Goal: Transaction & Acquisition: Purchase product/service

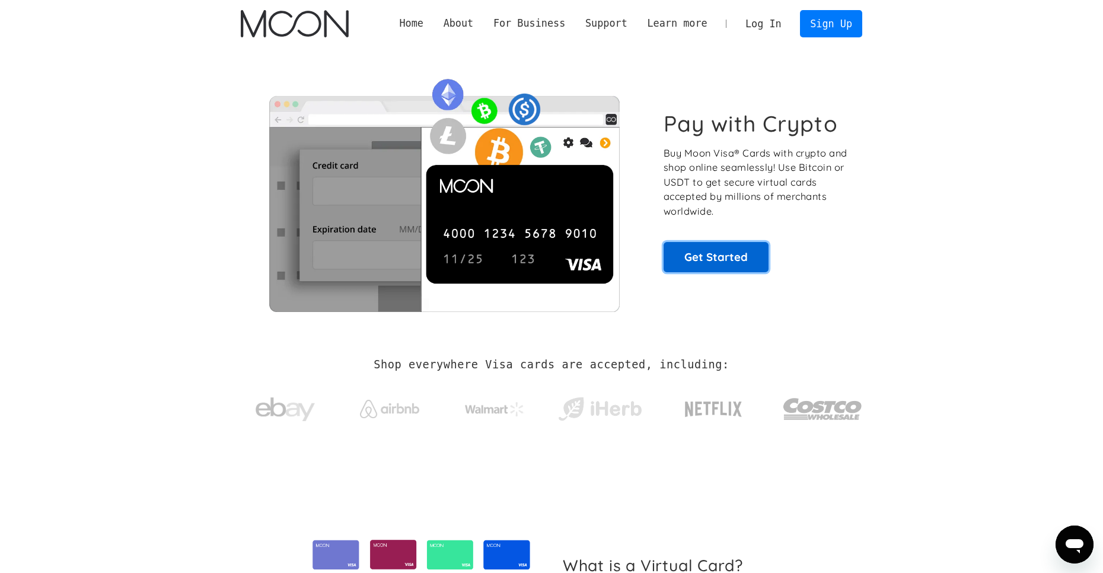
click at [679, 256] on link "Get Started" at bounding box center [716, 257] width 105 height 30
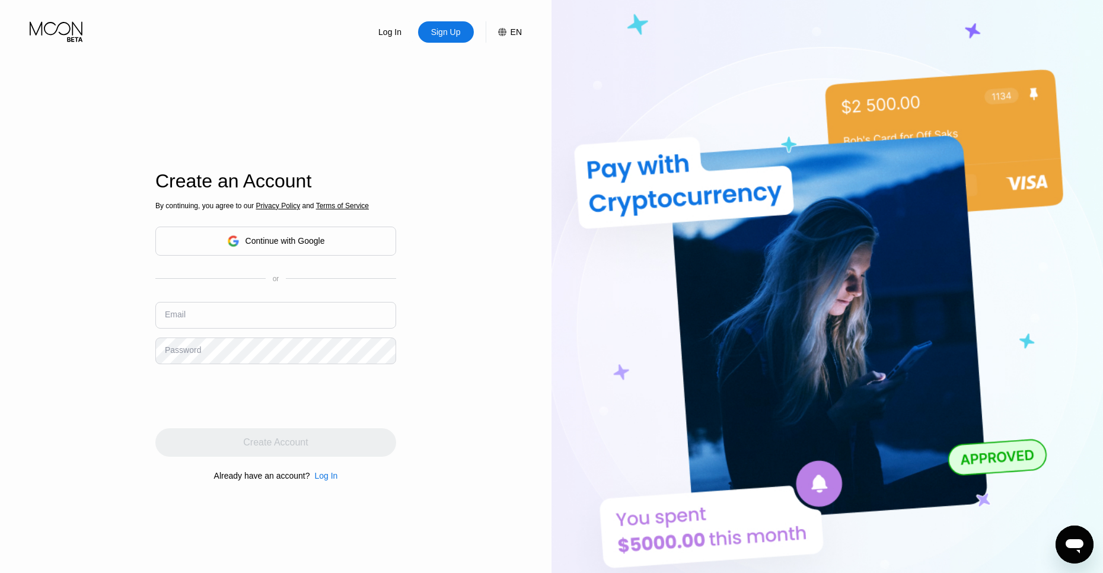
click at [242, 236] on div "Continue with Google" at bounding box center [276, 241] width 98 height 18
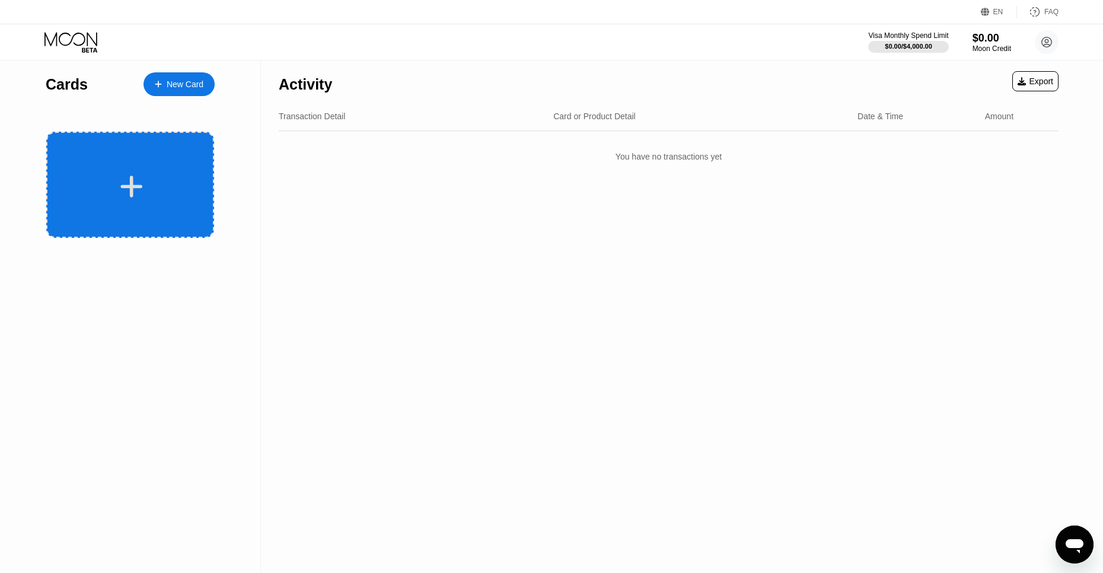
click at [154, 158] on div at bounding box center [130, 185] width 168 height 106
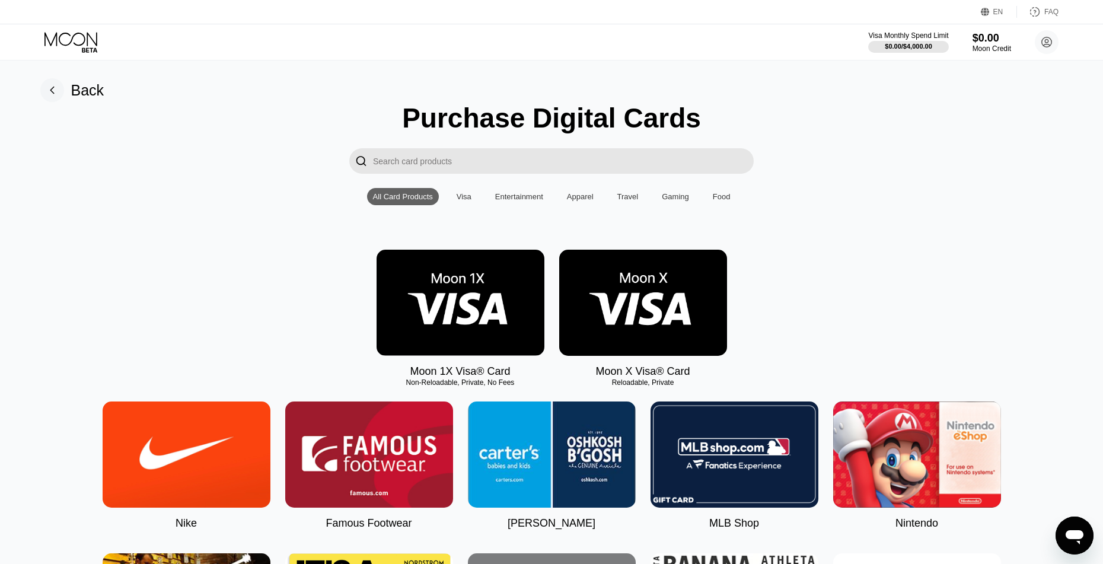
click at [457, 205] on div "Visa" at bounding box center [464, 196] width 27 height 17
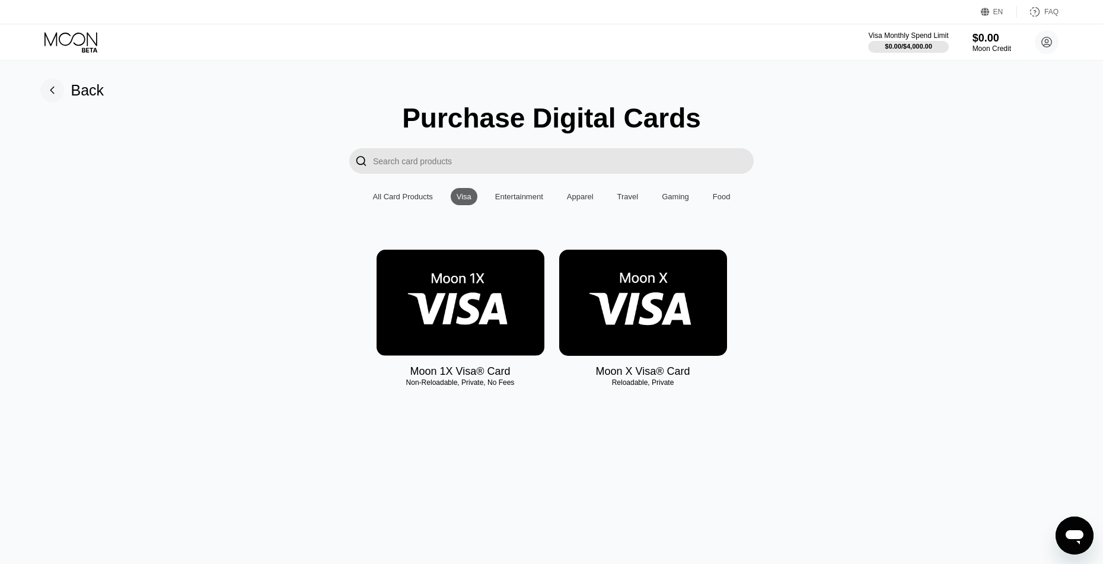
click at [430, 308] on img at bounding box center [461, 303] width 168 height 106
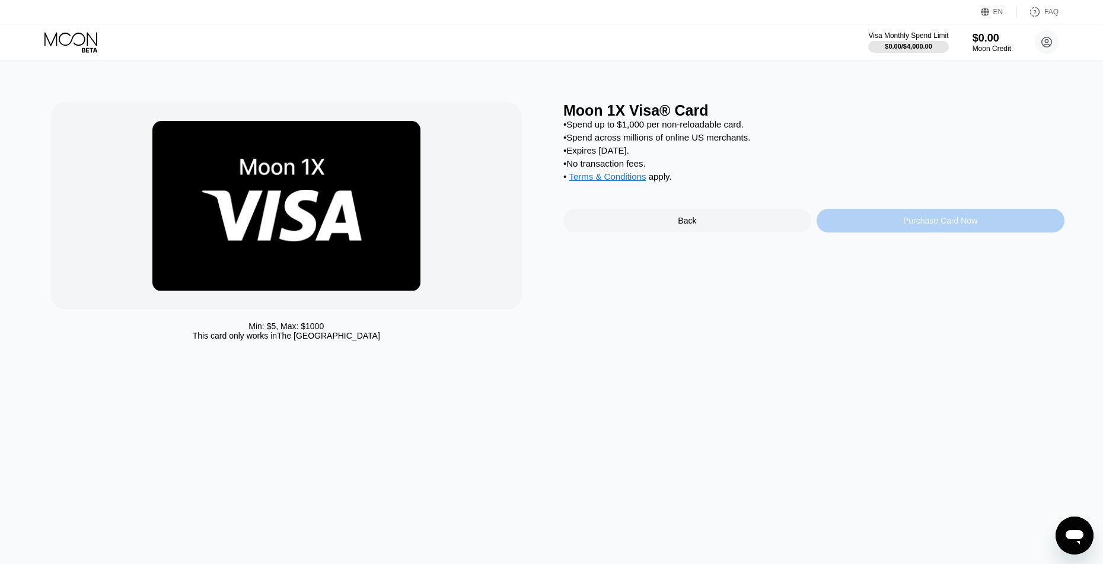
click at [926, 225] on div "Purchase Card Now" at bounding box center [940, 220] width 74 height 9
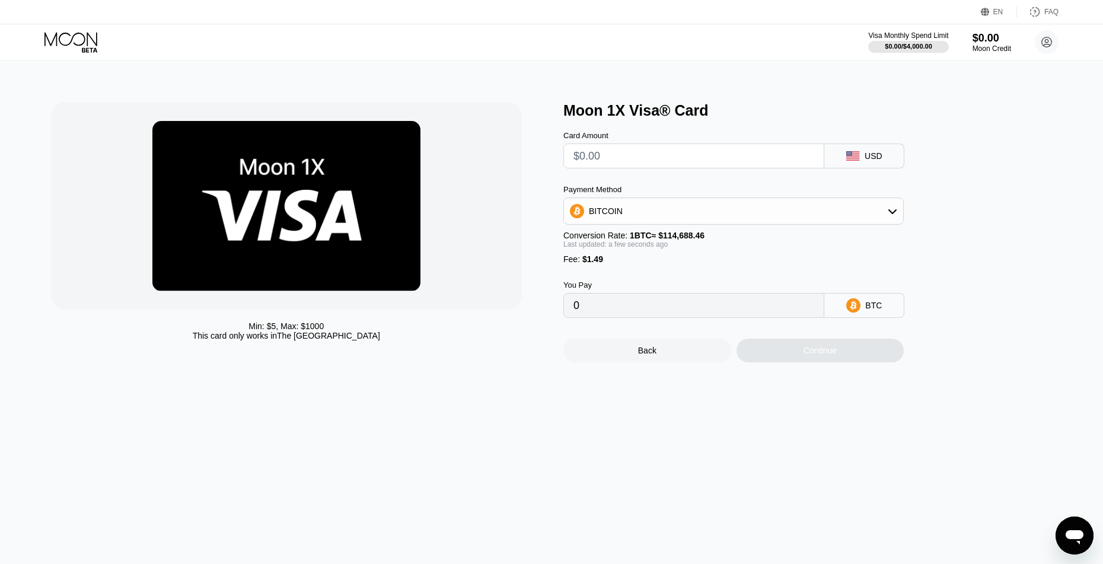
click at [719, 164] on input "text" at bounding box center [693, 156] width 241 height 24
click at [847, 166] on div "USD" at bounding box center [864, 156] width 80 height 25
click at [860, 158] on icon at bounding box center [853, 155] width 14 height 9
click at [871, 158] on div "USD" at bounding box center [874, 155] width 18 height 9
click at [713, 162] on input "text" at bounding box center [693, 156] width 241 height 24
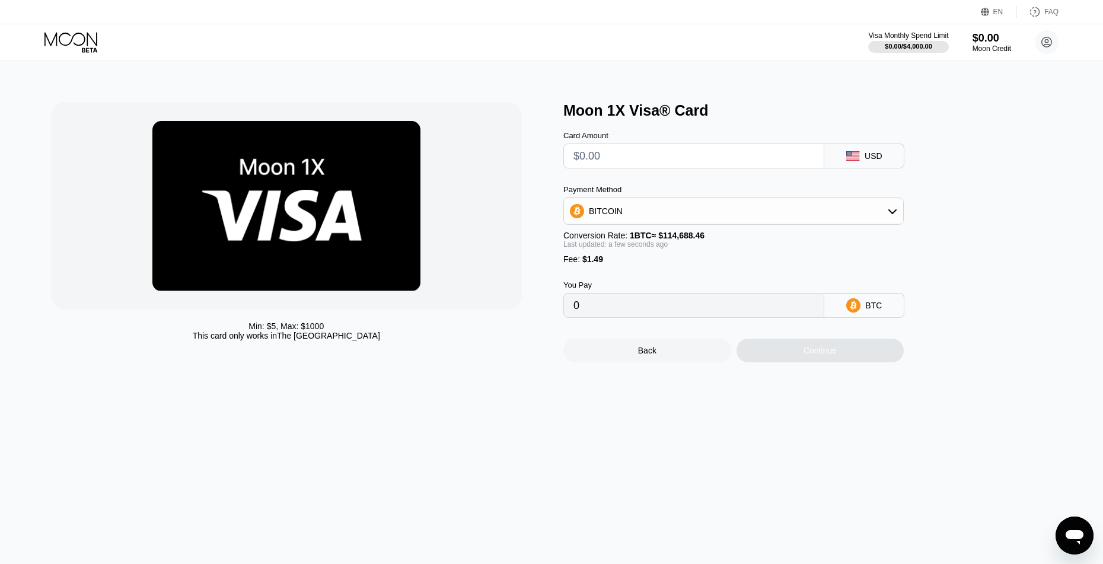
type input "$1"
type input "0.00002172"
type input "$1"
click at [648, 355] on div "Back" at bounding box center [647, 350] width 18 height 9
